Goal: Task Accomplishment & Management: Manage account settings

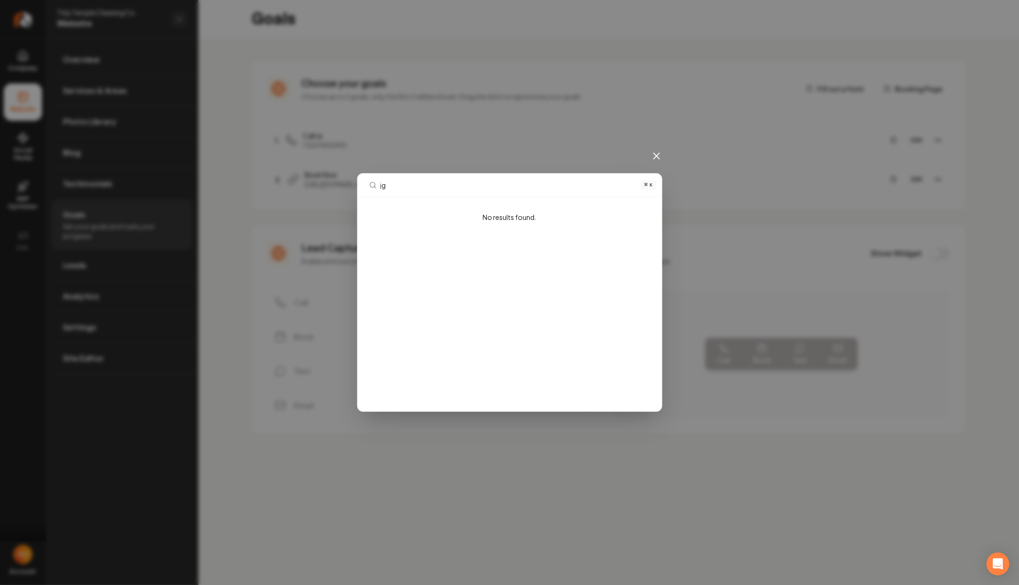
type input "jg g"
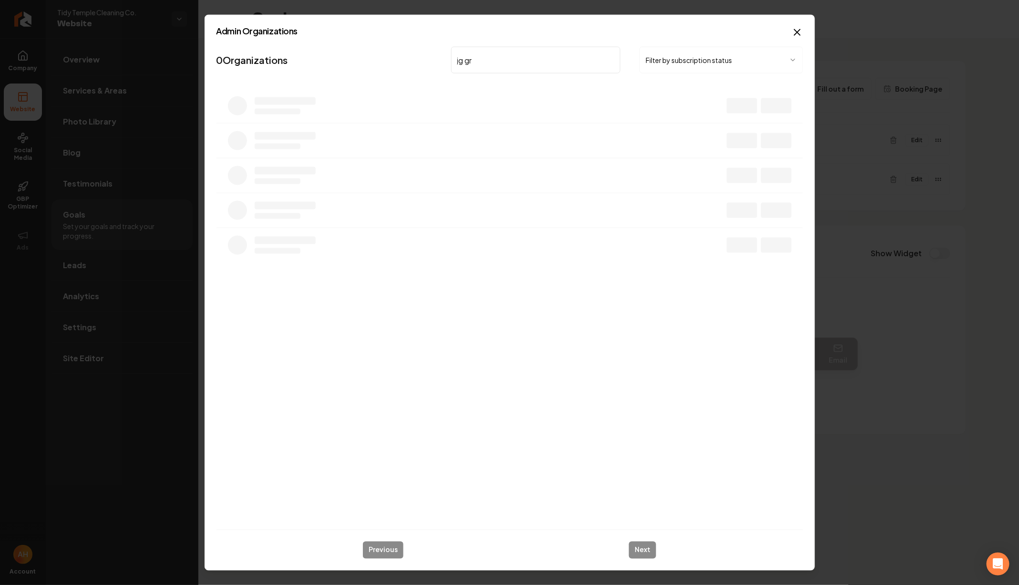
type input "jg gr"
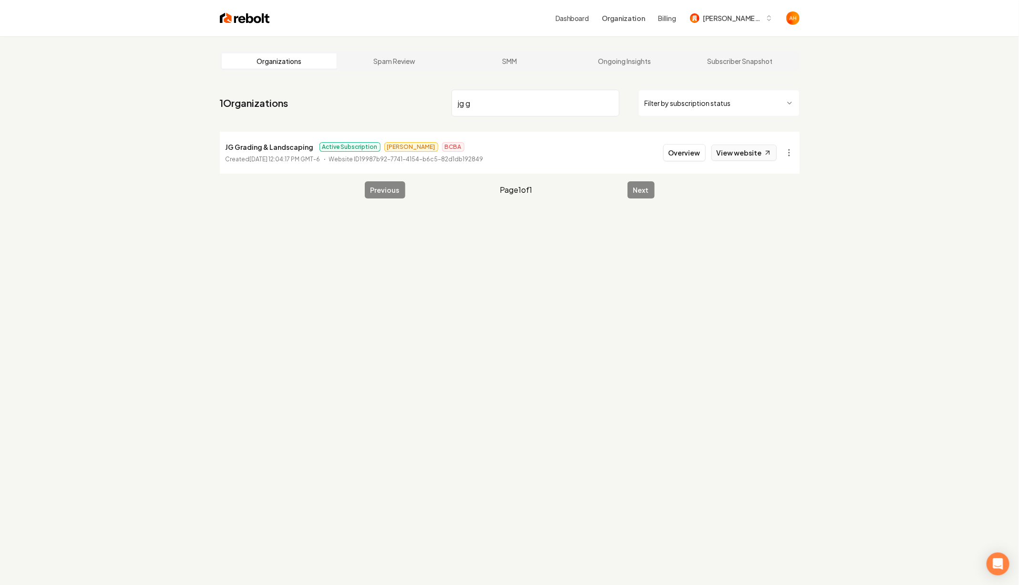
type input "jg g"
click at [762, 155] on link "View website" at bounding box center [743, 152] width 65 height 16
click at [688, 157] on button "Overview" at bounding box center [684, 152] width 42 height 17
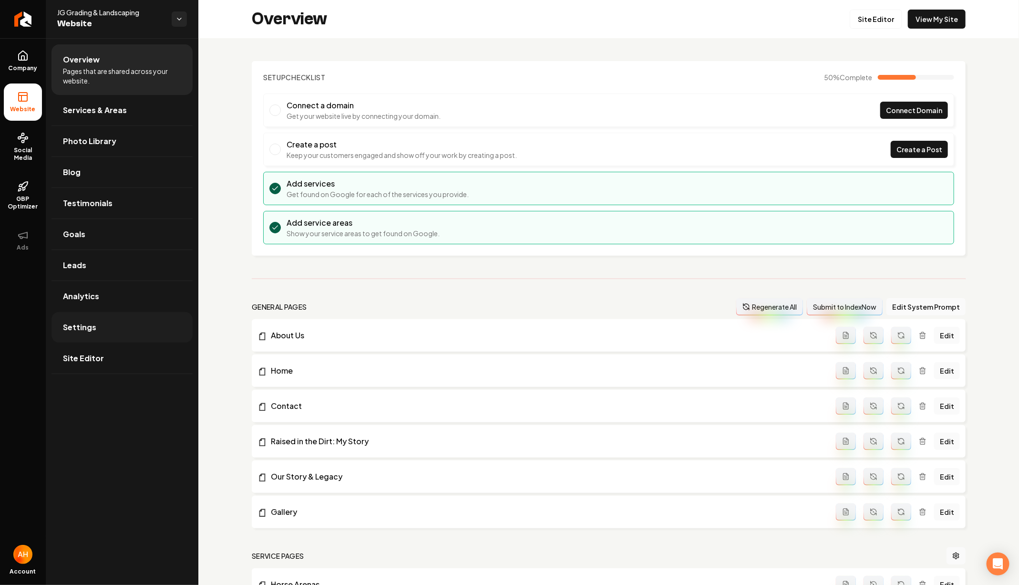
click at [95, 337] on link "Settings" at bounding box center [121, 327] width 141 height 31
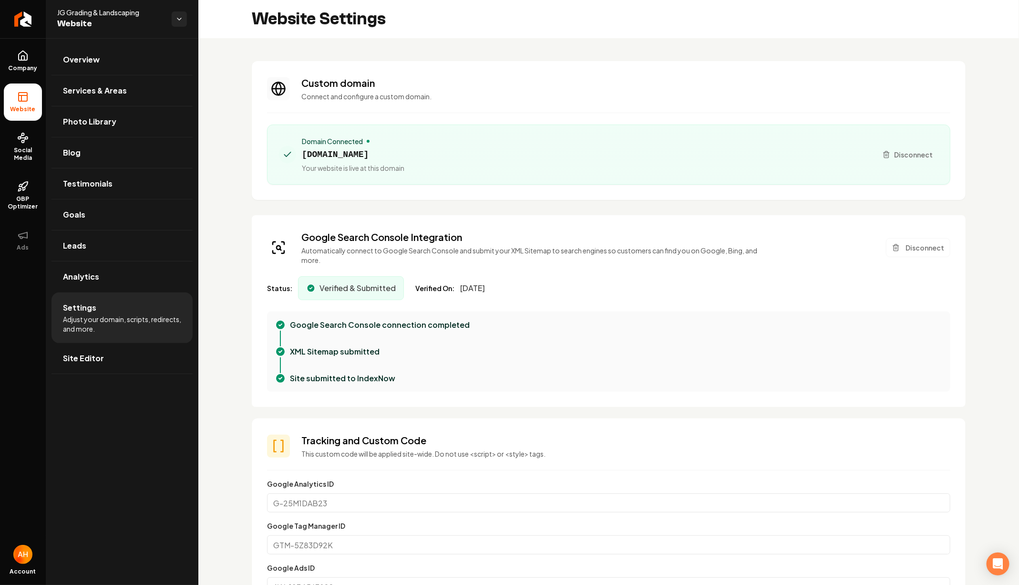
scroll to position [86, 0]
click at [112, 54] on link "Overview" at bounding box center [121, 59] width 141 height 31
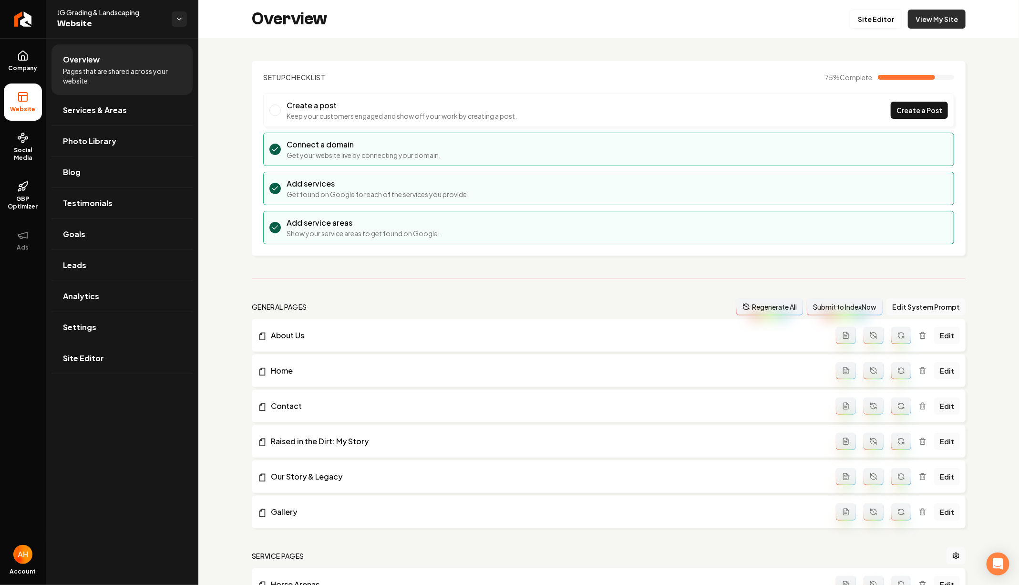
click at [919, 28] on link "View My Site" at bounding box center [937, 19] width 58 height 19
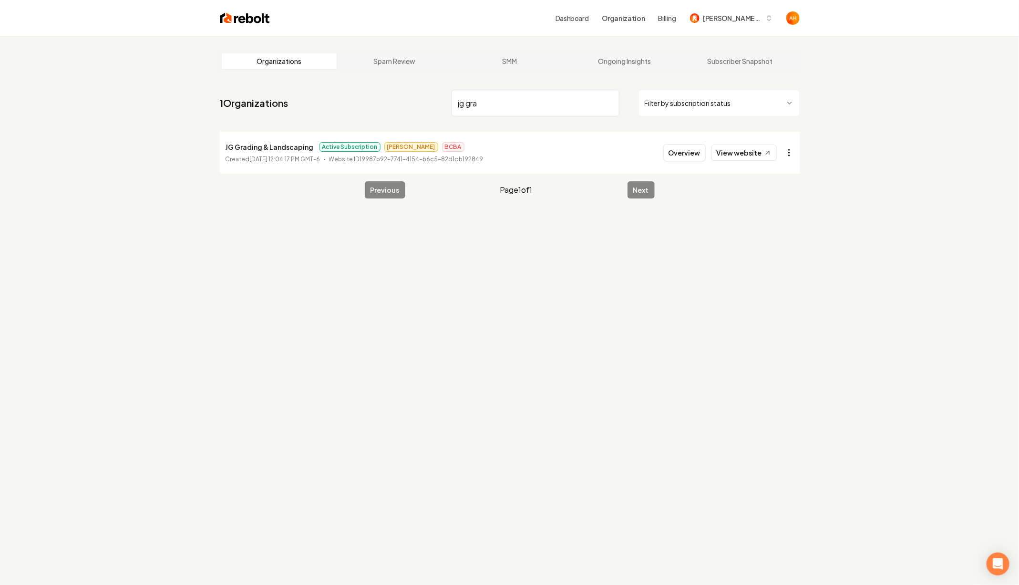
type input "jg gra"
click at [786, 156] on html "Dashboard Organization Billing [PERSON_NAME] Custom Builds Organizations Spam R…" at bounding box center [509, 292] width 1019 height 585
click at [777, 231] on link "View in Stripe" at bounding box center [766, 234] width 61 height 15
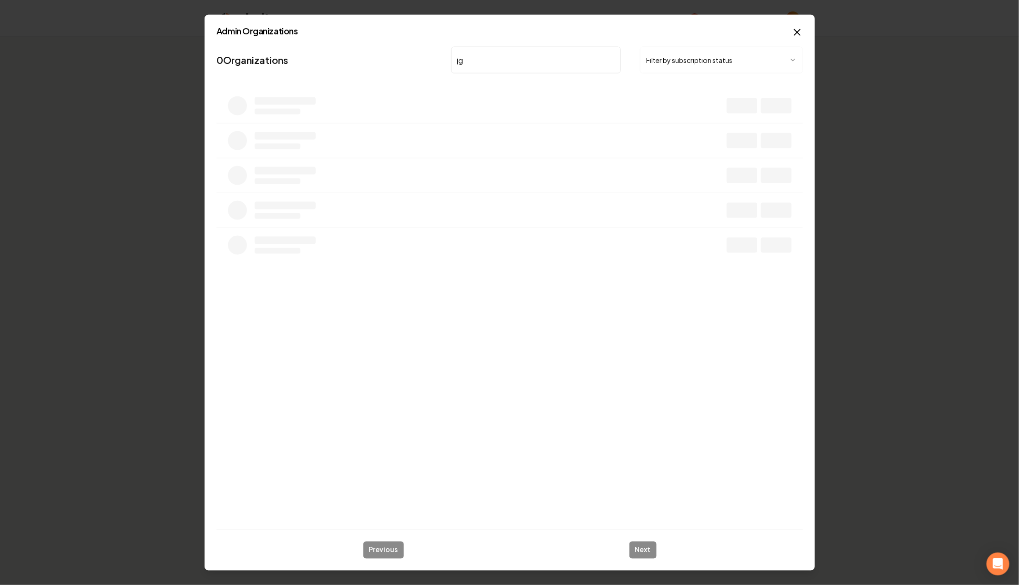
type input "j"
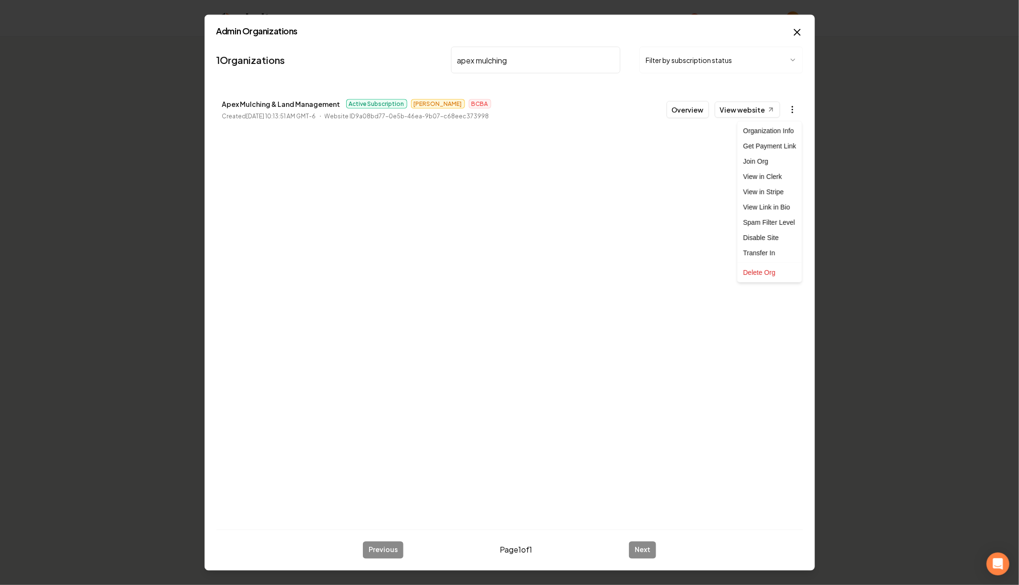
click at [790, 112] on body "Dashboard Organization Billing [PERSON_NAME] Custom Builds Organizations Spam R…" at bounding box center [509, 292] width 1019 height 585
click at [770, 186] on link "View in Stripe" at bounding box center [769, 191] width 61 height 15
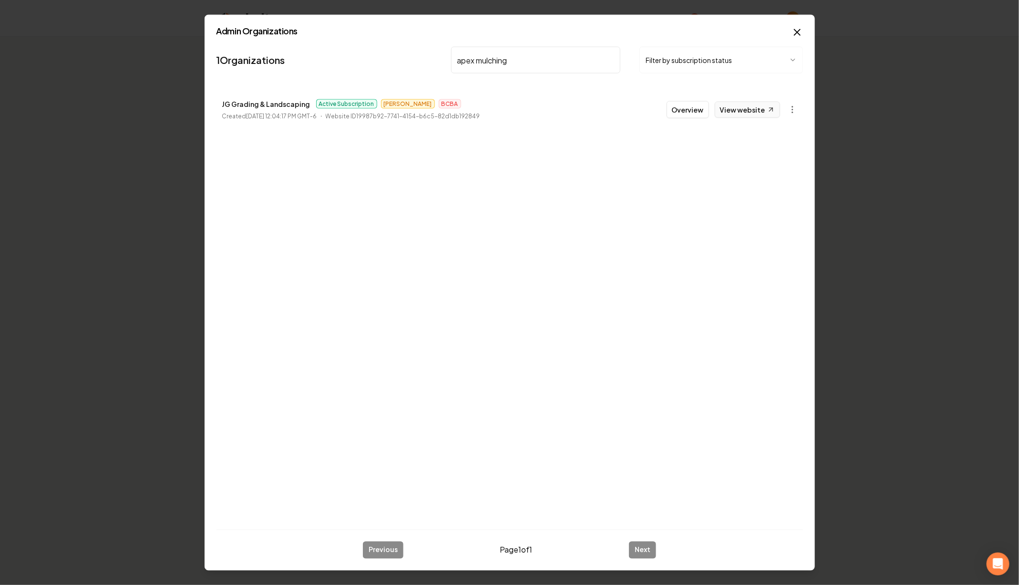
click at [750, 105] on link "View website" at bounding box center [747, 110] width 65 height 16
click at [538, 46] on nav "1 Organizations apex mulching Filter by subscription status" at bounding box center [509, 64] width 586 height 42
click at [538, 55] on input "apex mulching" at bounding box center [536, 60] width 170 height 27
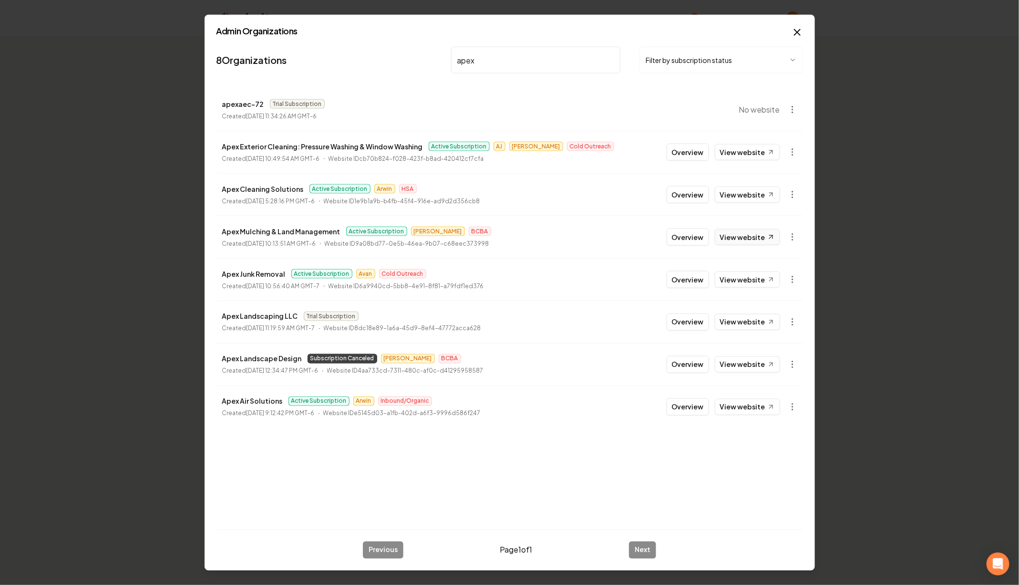
type input "apex"
click at [732, 236] on link "View website" at bounding box center [747, 237] width 65 height 16
click at [677, 235] on button "Overview" at bounding box center [688, 236] width 42 height 17
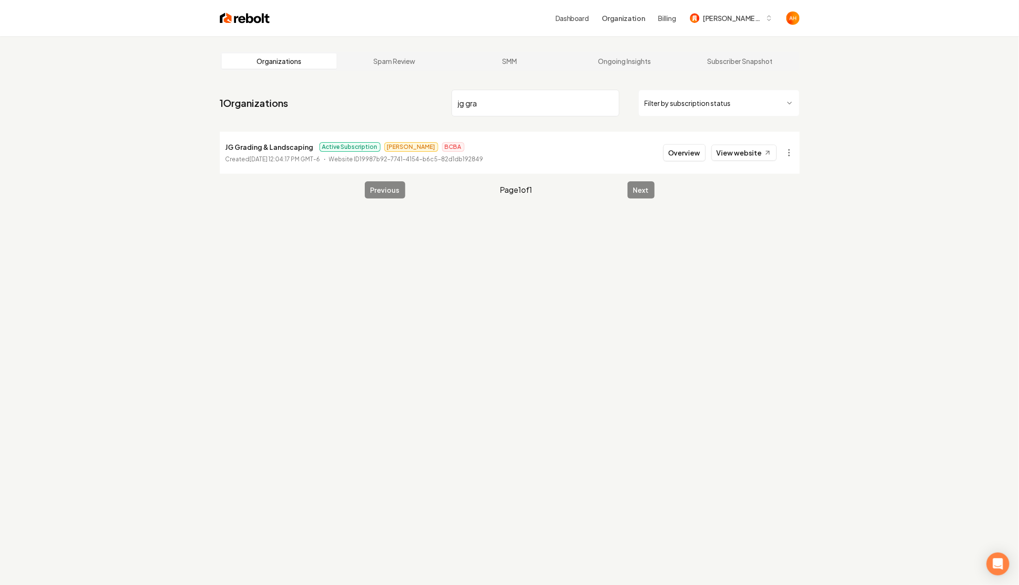
click at [541, 104] on input "jg gra" at bounding box center [535, 103] width 168 height 27
type input "apex mulching"
click at [698, 157] on button "Overview" at bounding box center [684, 152] width 42 height 17
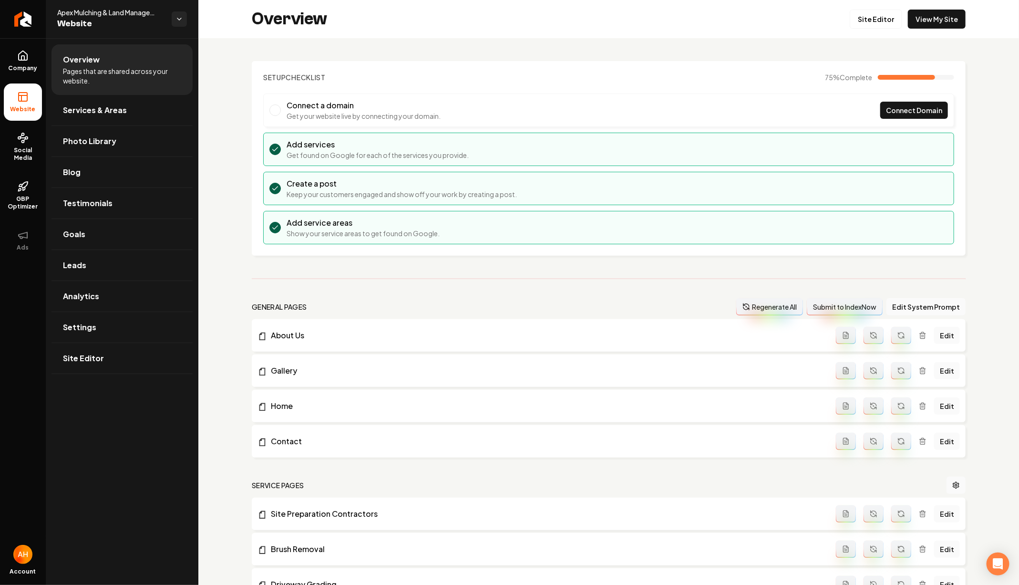
click at [282, 93] on li "Connect a domain Get your website live by connecting your domain. Connect Domain" at bounding box center [608, 109] width 691 height 33
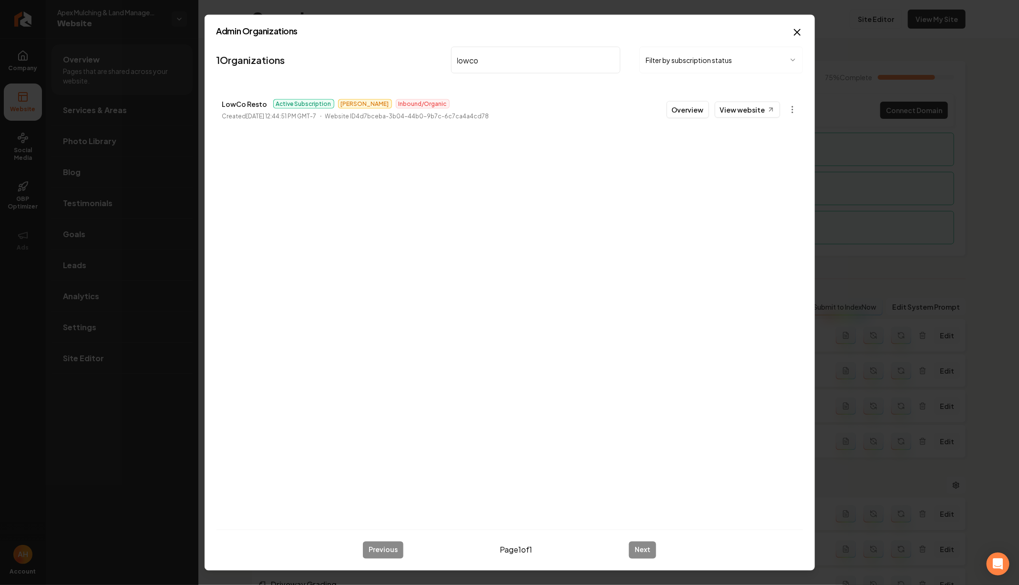
type input "lowco"
click at [693, 115] on button "Overview" at bounding box center [688, 109] width 42 height 17
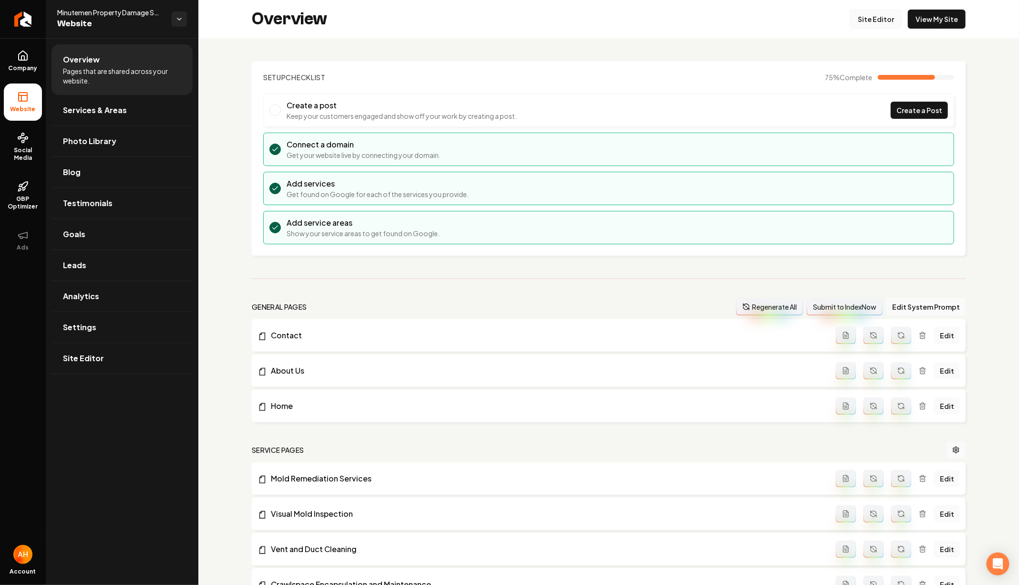
click at [896, 17] on link "Site Editor" at bounding box center [876, 19] width 52 height 19
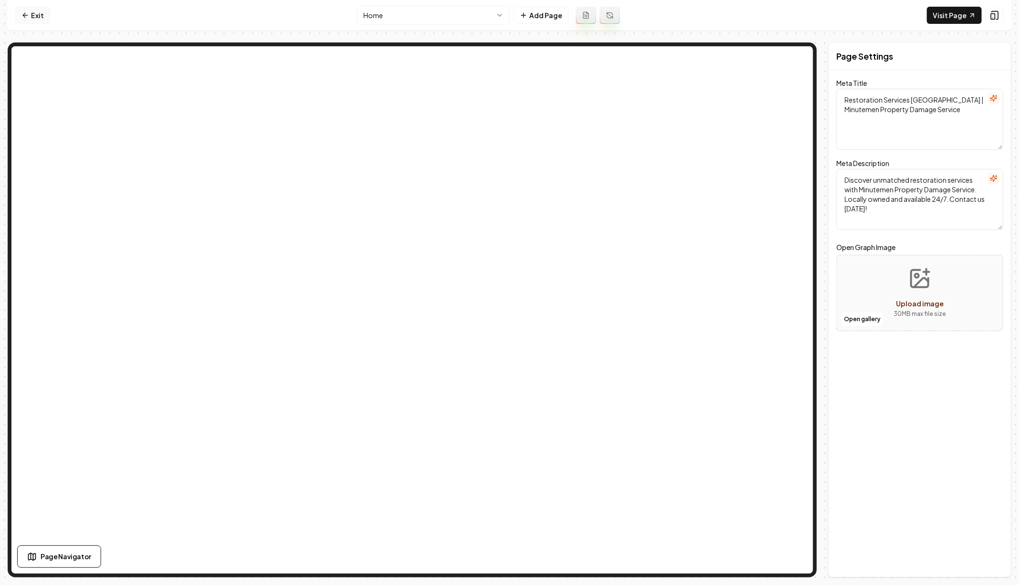
click at [36, 18] on link "Exit" at bounding box center [32, 15] width 35 height 17
